Goal: Transaction & Acquisition: Purchase product/service

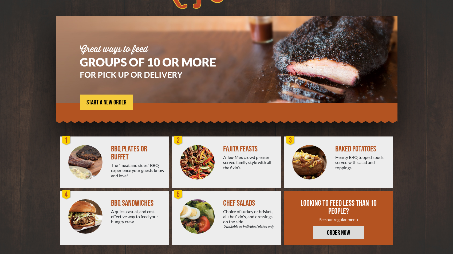
scroll to position [27, 0]
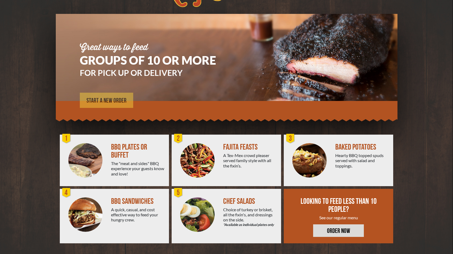
click at [108, 103] on span "START A NEW ORDER" at bounding box center [106, 100] width 40 height 6
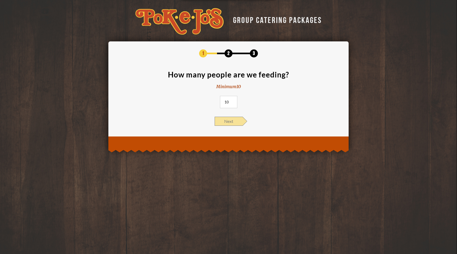
click at [225, 122] on span "Next" at bounding box center [229, 121] width 28 height 9
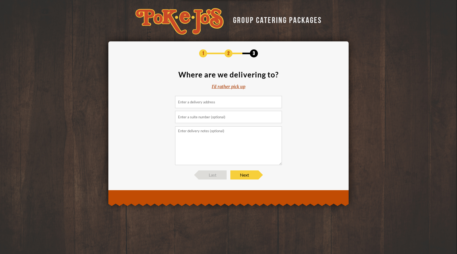
click at [212, 104] on input at bounding box center [228, 102] width 107 height 12
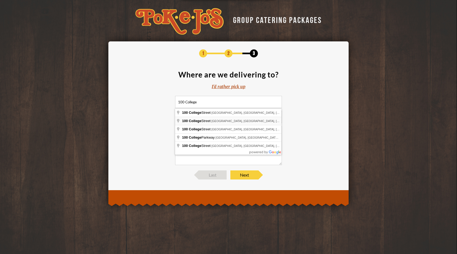
type input "100 College Street, Round Rock, TX, USA"
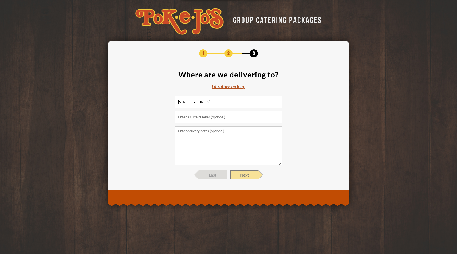
click at [245, 176] on span "Next" at bounding box center [244, 174] width 28 height 9
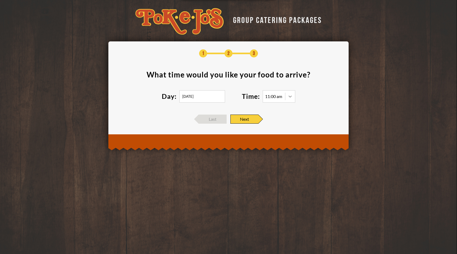
click at [290, 97] on icon at bounding box center [290, 97] width 3 height 2
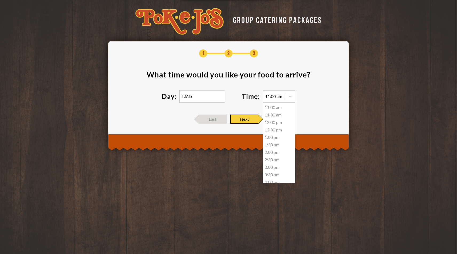
click at [271, 115] on div "11:30 am" at bounding box center [279, 114] width 32 height 7
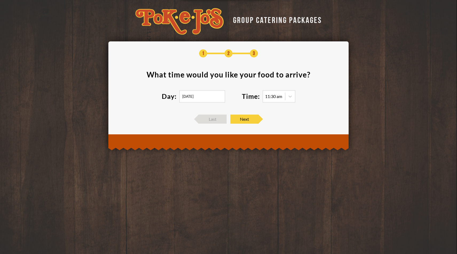
click at [215, 97] on input "08/22/2025" at bounding box center [202, 96] width 46 height 12
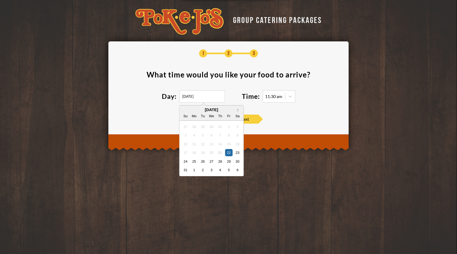
click at [220, 154] on div "21" at bounding box center [219, 152] width 7 height 7
click at [360, 42] on div "GROUP CATERING PACKAGES 1 2 3 What time would you like your food to arrive ? Da…" at bounding box center [228, 74] width 457 height 148
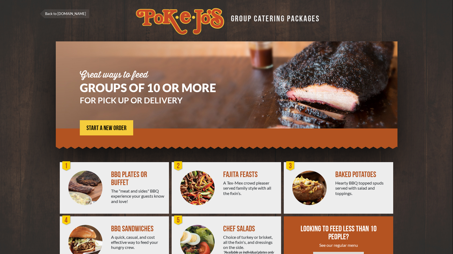
scroll to position [27, 0]
